Goal: Information Seeking & Learning: Check status

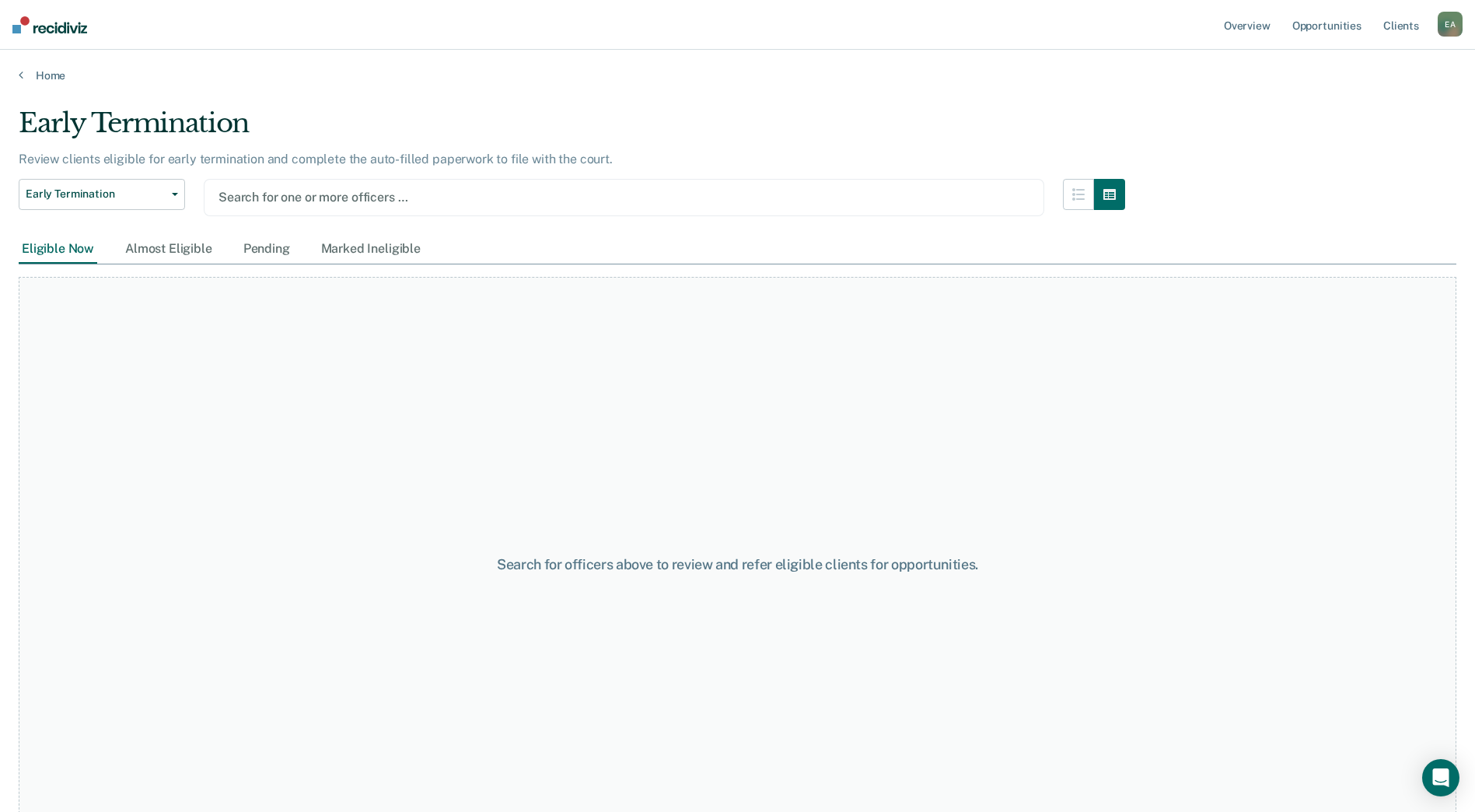
click at [306, 195] on div at bounding box center [624, 197] width 811 height 18
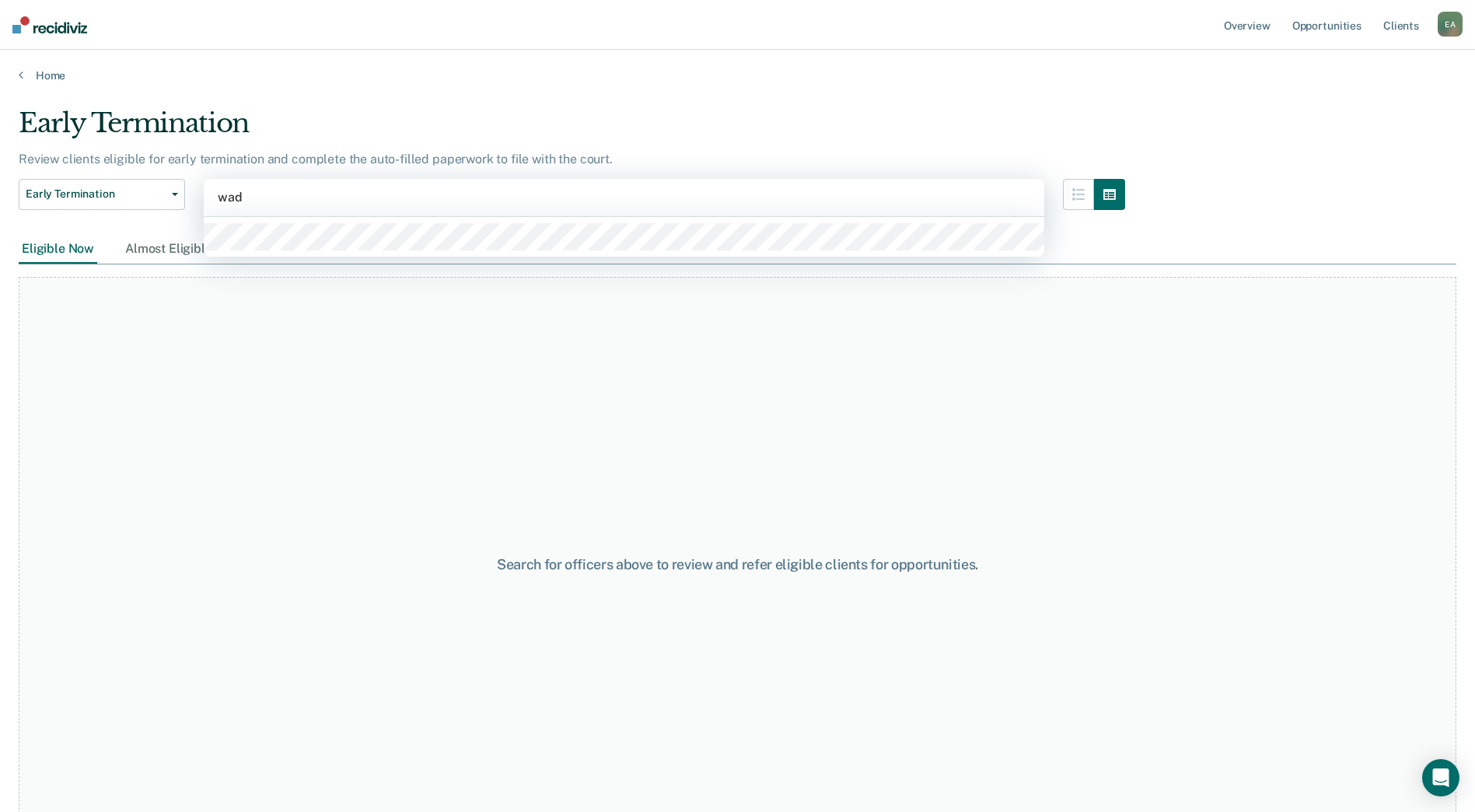
type input "[PERSON_NAME]"
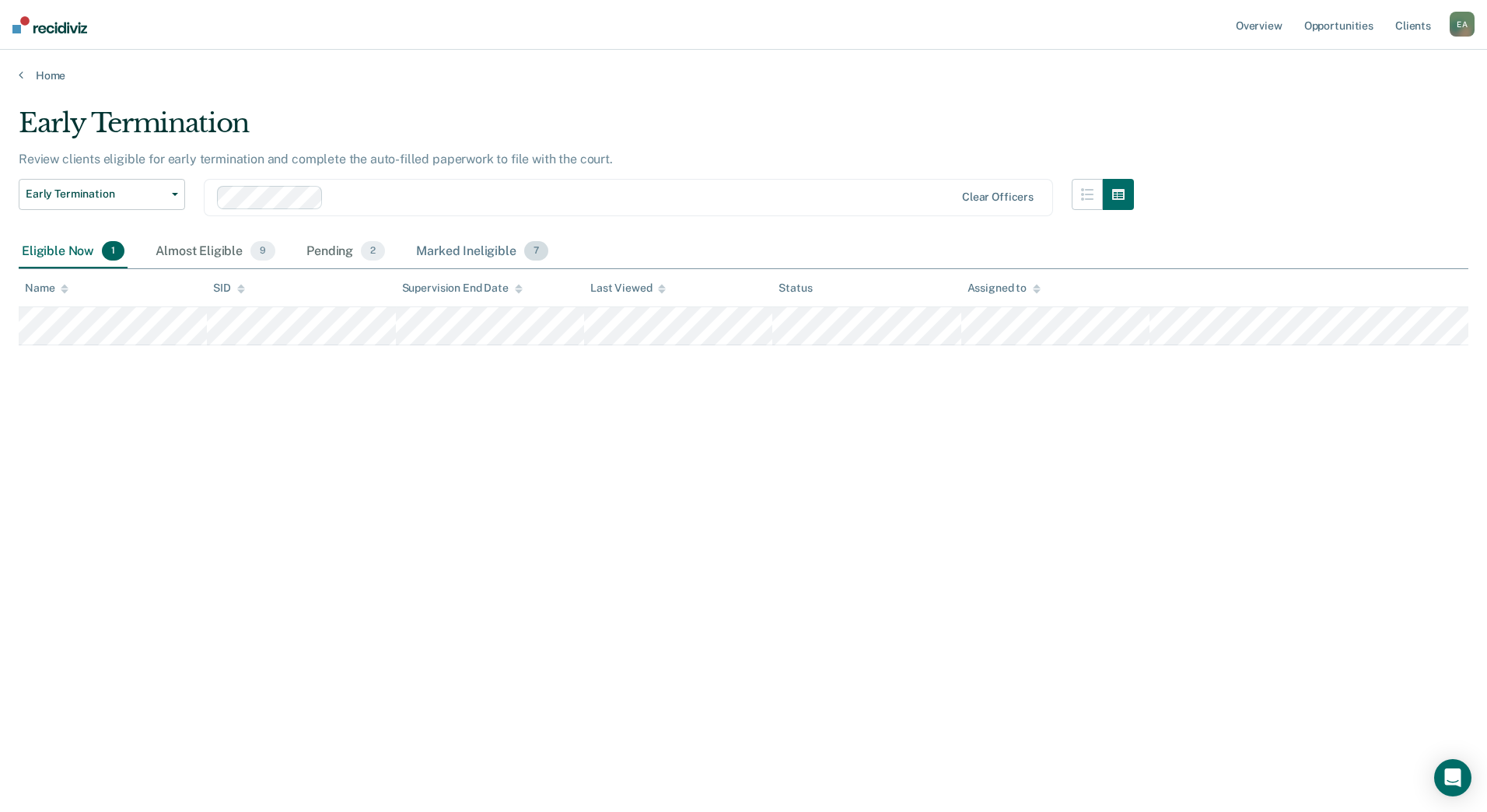
click at [438, 247] on div "Marked Ineligible 7" at bounding box center [482, 252] width 138 height 34
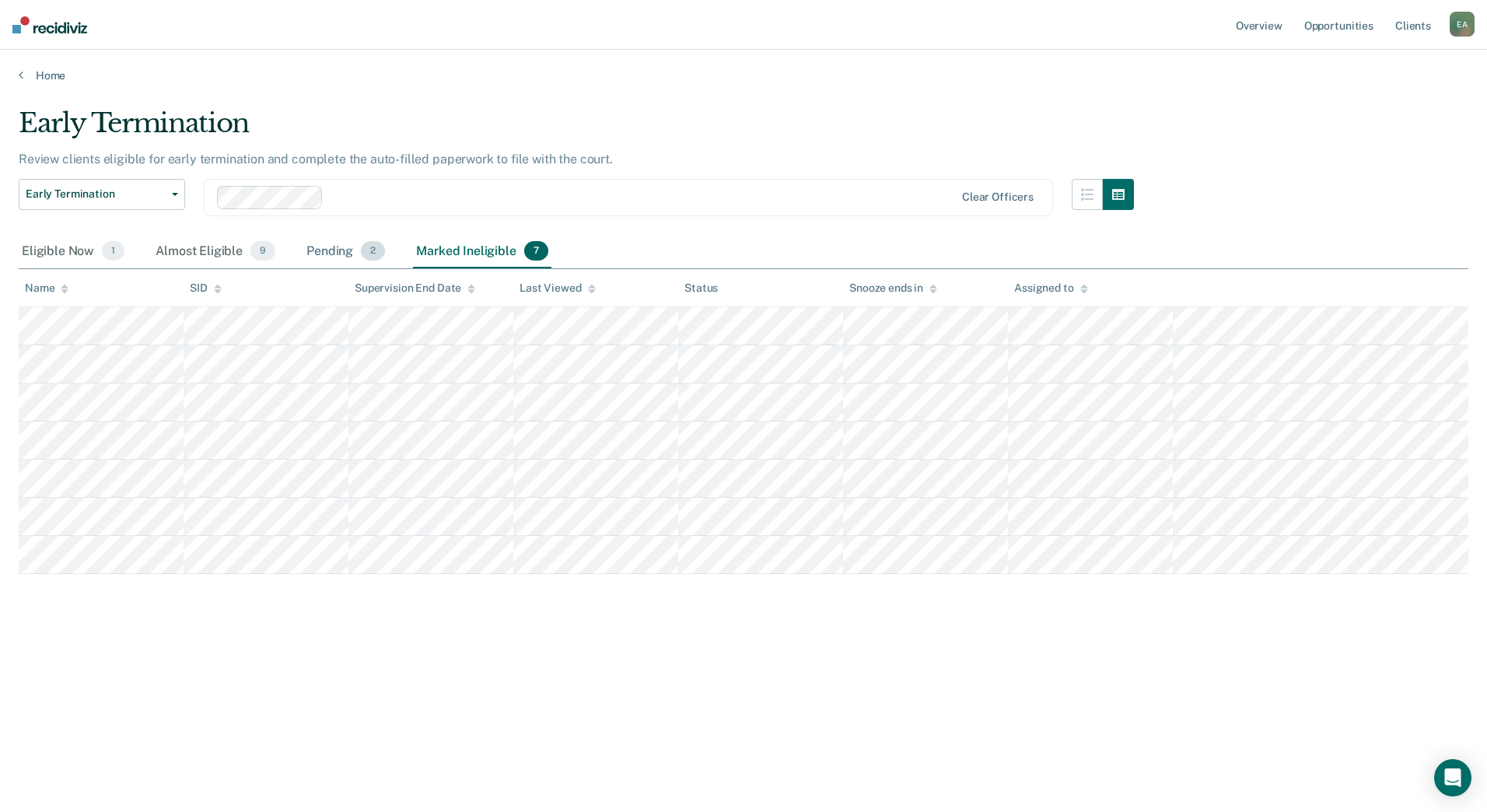
click at [338, 248] on div "Pending 2" at bounding box center [345, 252] width 85 height 34
